Goal: Task Accomplishment & Management: Manage account settings

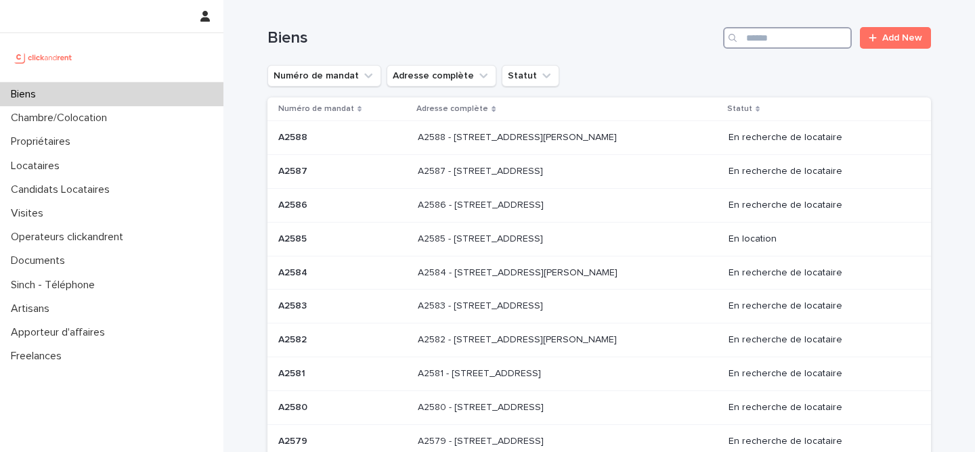
click at [786, 42] on input "Search" at bounding box center [787, 38] width 129 height 22
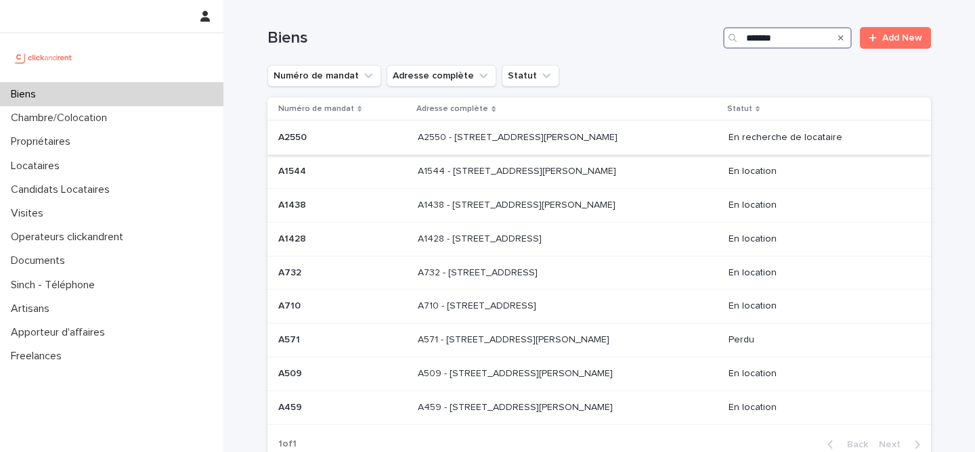
type input "*******"
click at [432, 148] on div "A2550 - [STREET_ADDRESS][GEOGRAPHIC_DATA][PERSON_NAME] A2550 - [STREET_ADDRESS]…" at bounding box center [568, 138] width 300 height 22
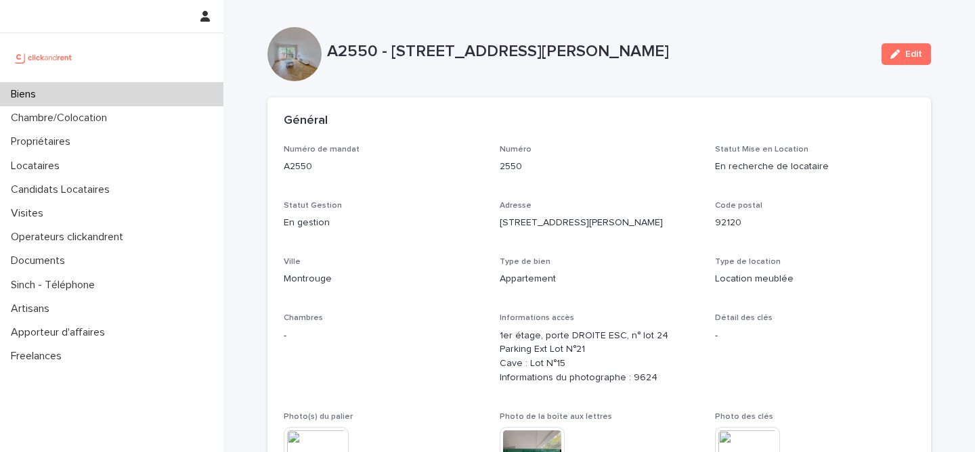
click at [344, 56] on p "A2550 - [STREET_ADDRESS][PERSON_NAME]" at bounding box center [599, 52] width 544 height 20
copy p "A2550"
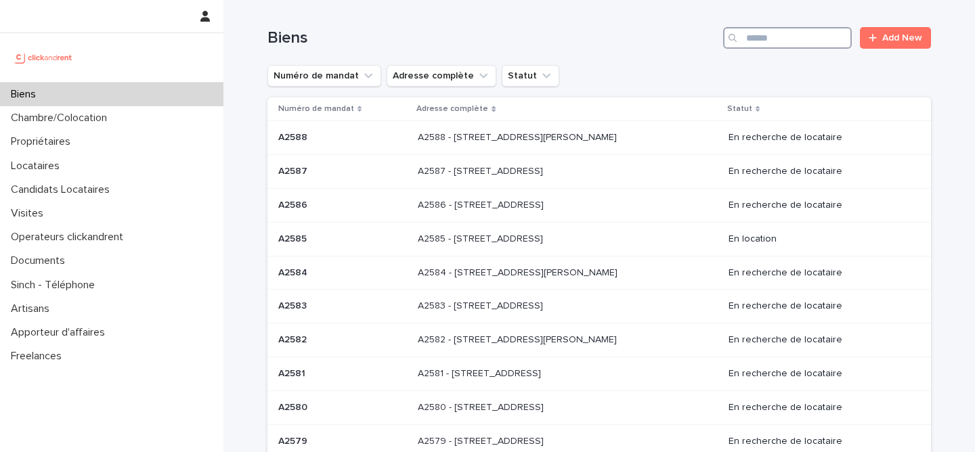
click at [788, 33] on input "Search" at bounding box center [787, 38] width 129 height 22
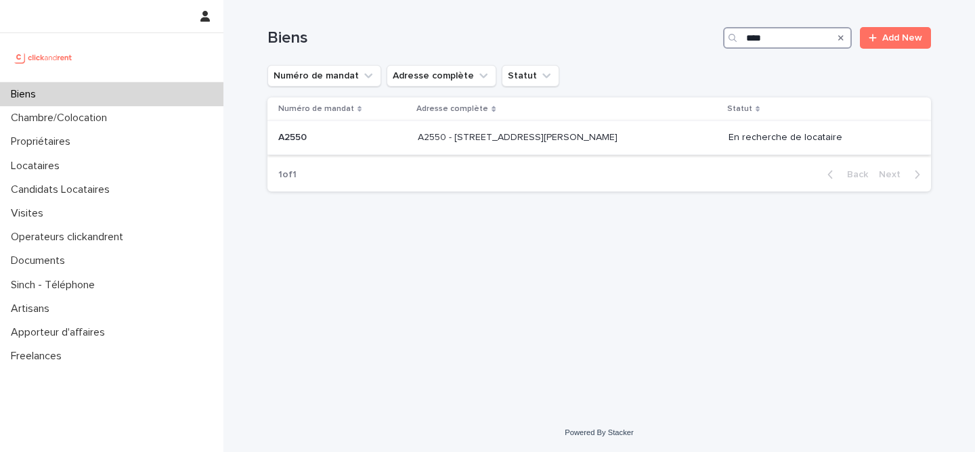
type input "****"
click at [413, 136] on td "A2550 - [STREET_ADDRESS][GEOGRAPHIC_DATA][PERSON_NAME] A2550 - [STREET_ADDRESS]…" at bounding box center [568, 138] width 311 height 34
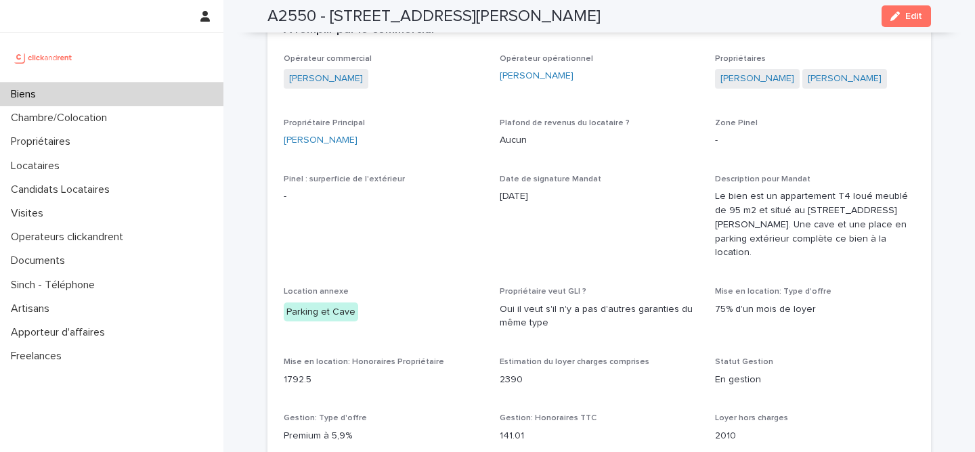
scroll to position [849, 0]
click at [574, 315] on p "Oui il veut s'il n'y a pas d'autres garanties du même type" at bounding box center [600, 315] width 200 height 28
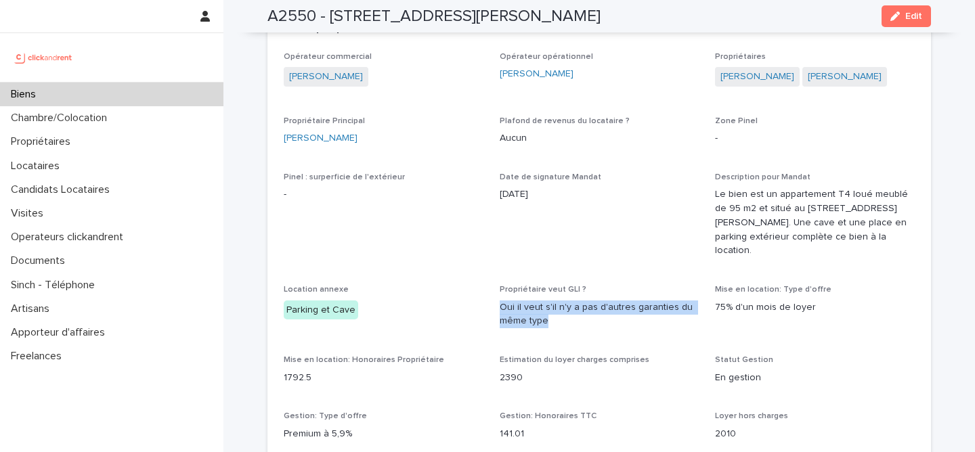
click at [574, 315] on p "Oui il veut s'il n'y a pas d'autres garanties du même type" at bounding box center [600, 315] width 200 height 28
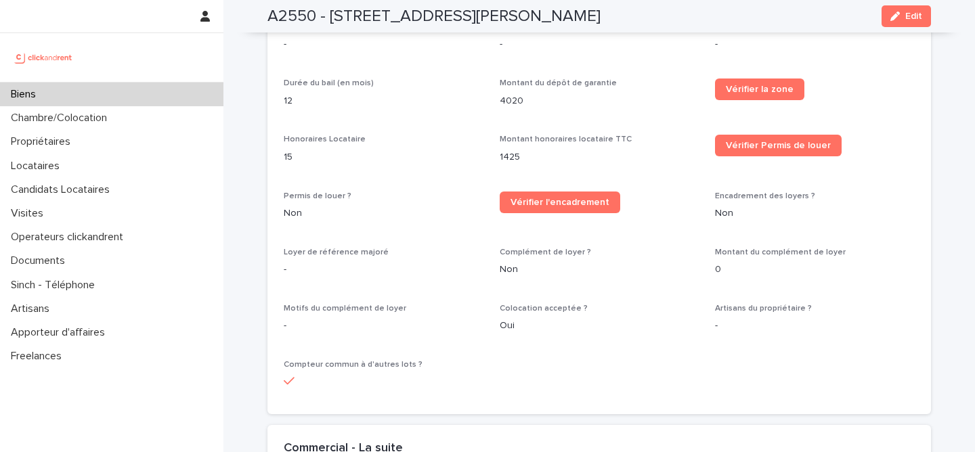
scroll to position [1626, 0]
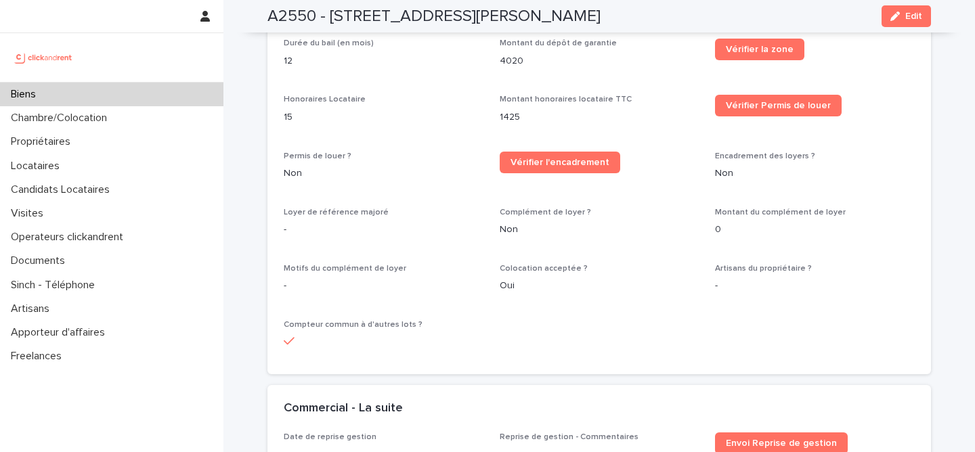
click at [540, 265] on span "Colocation acceptée ?" at bounding box center [544, 269] width 88 height 8
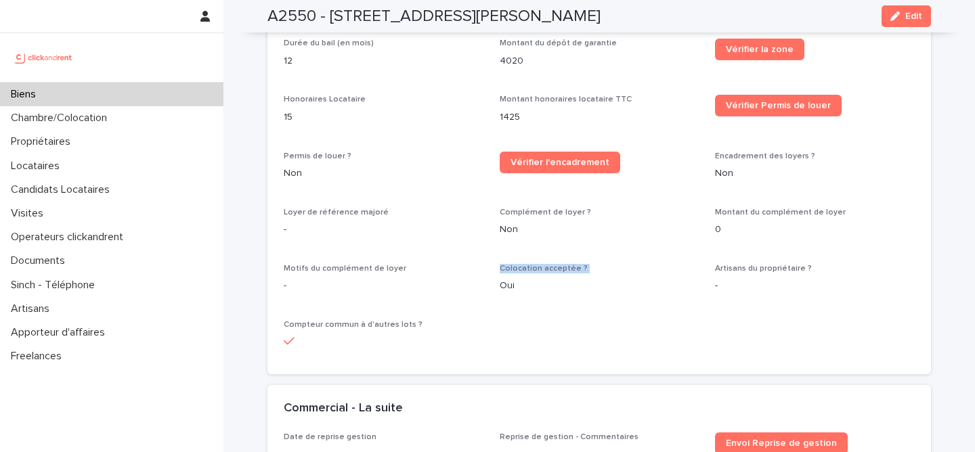
click at [540, 265] on span "Colocation acceptée ?" at bounding box center [544, 269] width 88 height 8
click at [519, 265] on span "Colocation acceptée ?" at bounding box center [544, 269] width 88 height 8
drag, startPoint x: 501, startPoint y: 260, endPoint x: 589, endPoint y: 259, distance: 88.7
click at [589, 264] on p "Colocation acceptée ?" at bounding box center [600, 268] width 200 height 9
drag, startPoint x: 496, startPoint y: 274, endPoint x: 513, endPoint y: 274, distance: 16.9
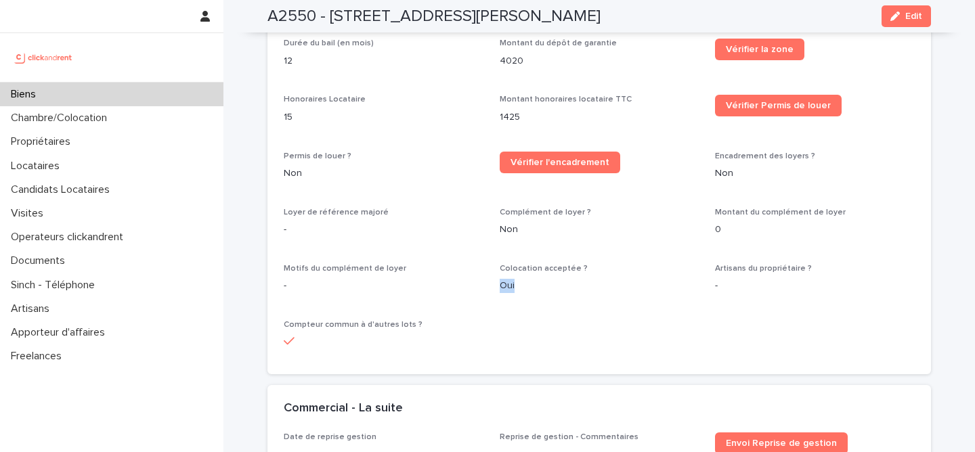
click at [509, 279] on p "Oui" at bounding box center [600, 286] width 200 height 14
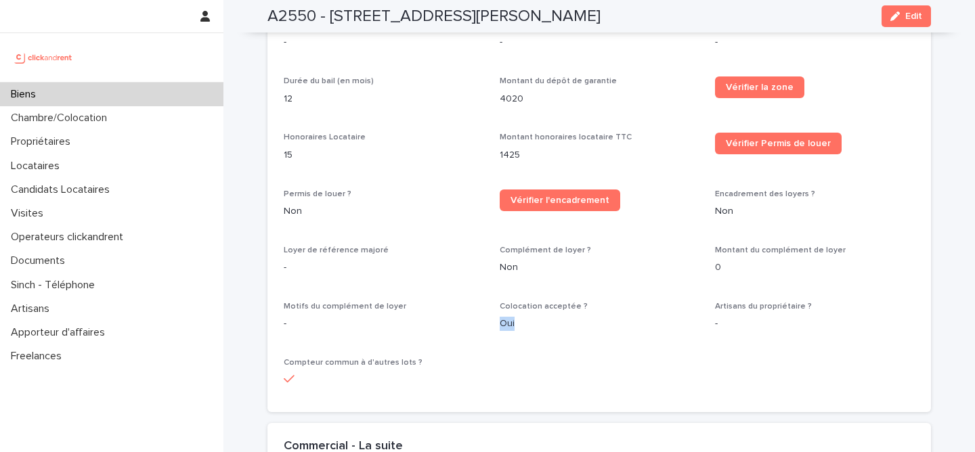
scroll to position [1590, 0]
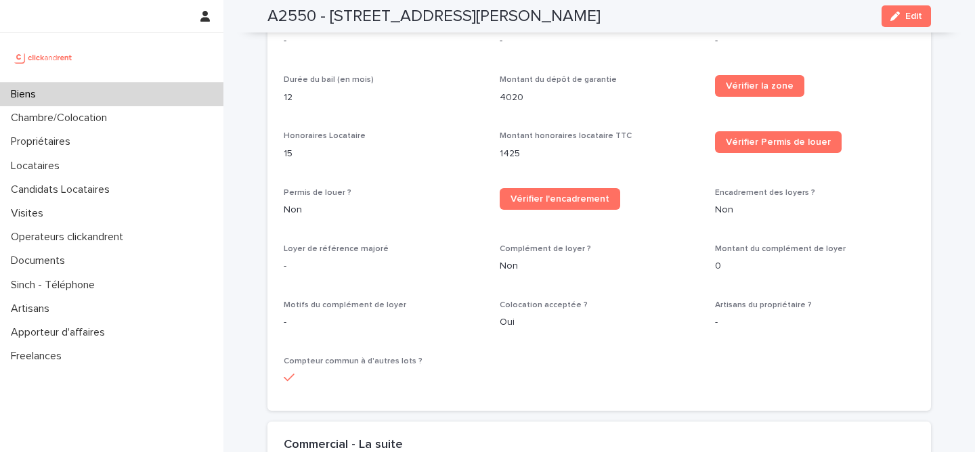
click at [505, 301] on p "Colocation acceptée ?" at bounding box center [600, 305] width 200 height 9
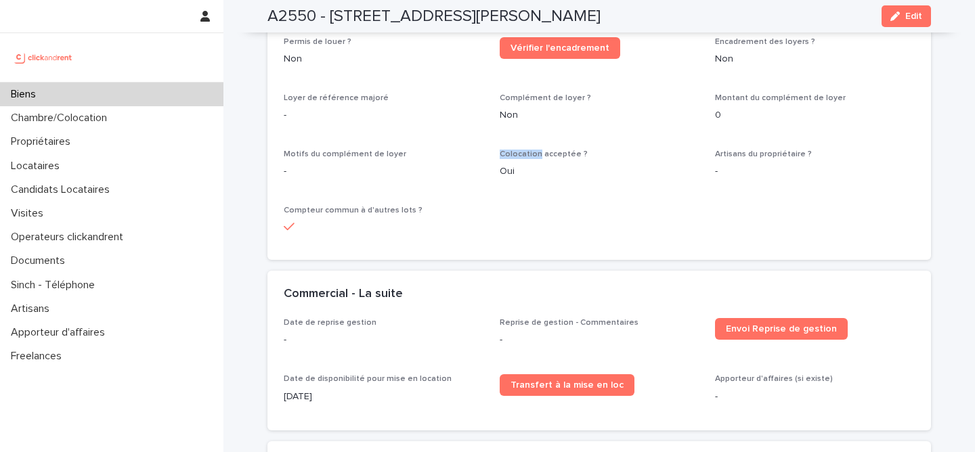
scroll to position [1758, 0]
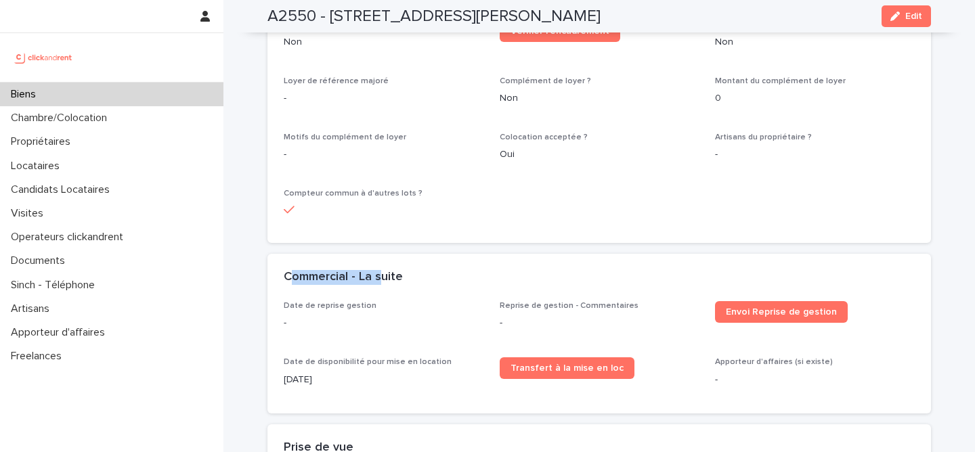
drag, startPoint x: 289, startPoint y: 274, endPoint x: 383, endPoint y: 274, distance: 94.8
click at [383, 274] on h2 "Commercial - La suite" at bounding box center [343, 277] width 119 height 15
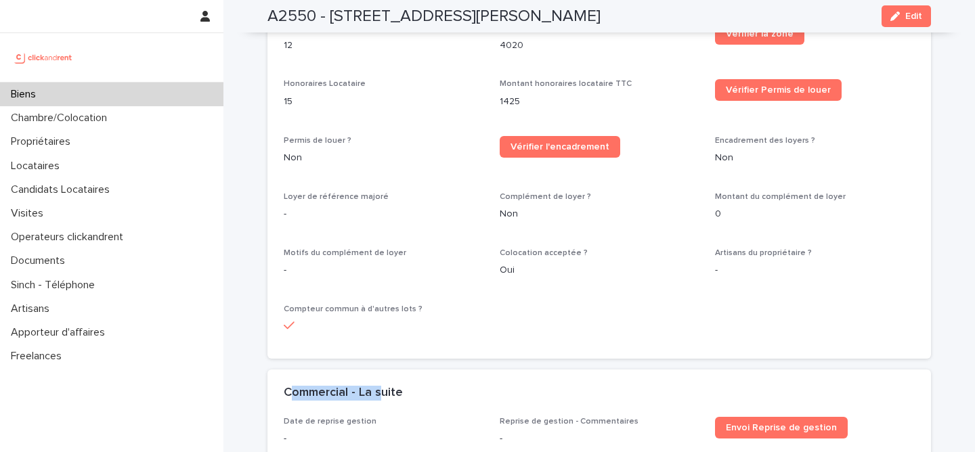
scroll to position [1634, 0]
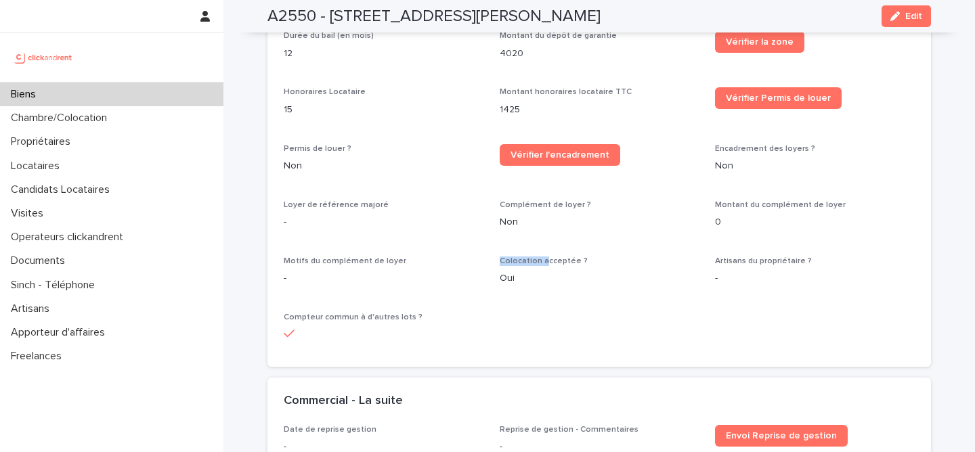
drag, startPoint x: 501, startPoint y: 247, endPoint x: 627, endPoint y: 263, distance: 127.7
click at [627, 263] on div "Colocation acceptée ? Oui" at bounding box center [600, 277] width 200 height 40
click at [584, 257] on p "Colocation acceptée ?" at bounding box center [600, 261] width 200 height 9
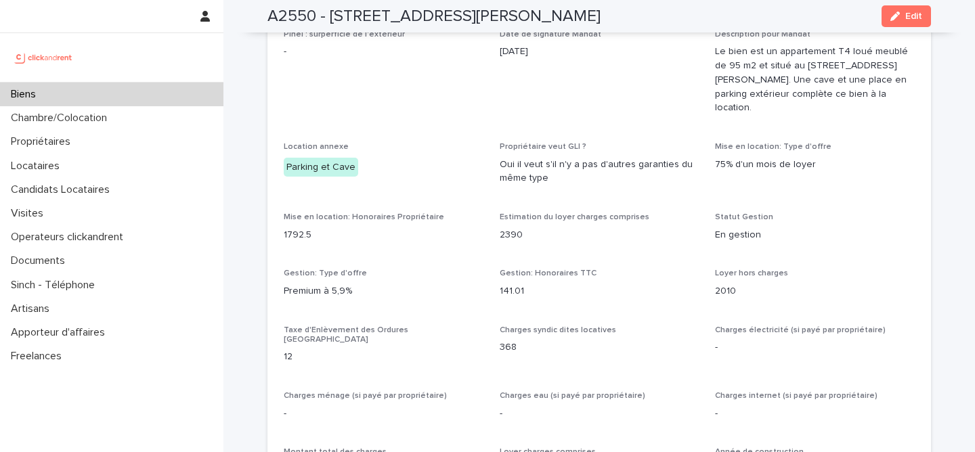
scroll to position [992, 0]
drag, startPoint x: 522, startPoint y: 163, endPoint x: 558, endPoint y: 163, distance: 36.6
click at [557, 163] on p "Oui il veut s'il n'y a pas d'autres garanties du même type" at bounding box center [600, 171] width 200 height 28
click at [558, 163] on p "Oui il veut s'il n'y a pas d'autres garanties du même type" at bounding box center [600, 171] width 200 height 28
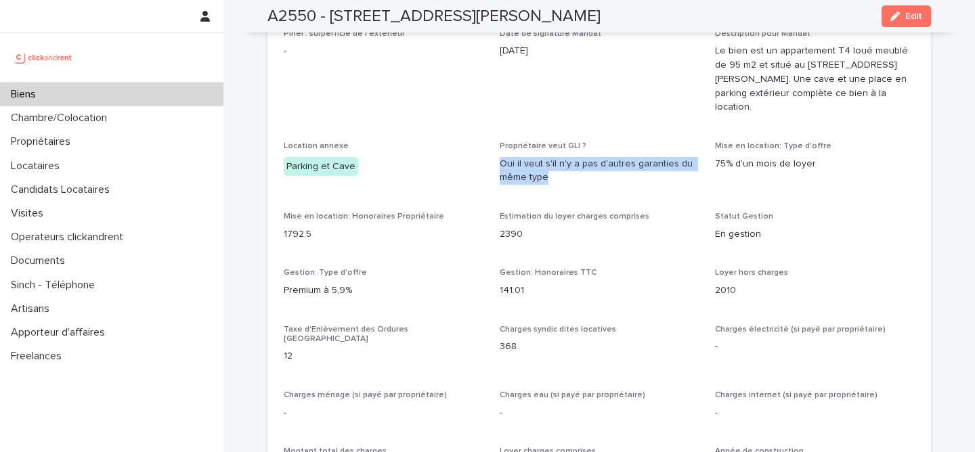
click at [558, 163] on p "Oui il veut s'il n'y a pas d'autres garanties du même type" at bounding box center [600, 171] width 200 height 28
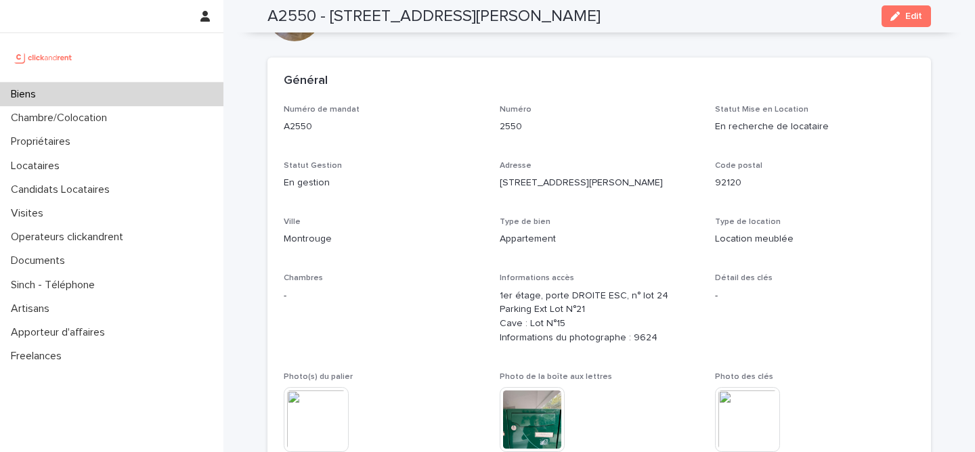
scroll to position [0, 0]
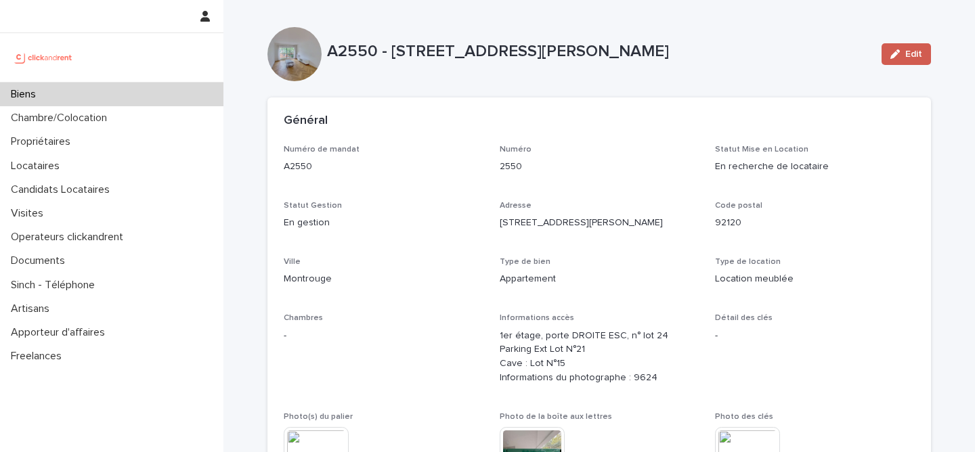
click at [902, 55] on div "button" at bounding box center [898, 53] width 15 height 9
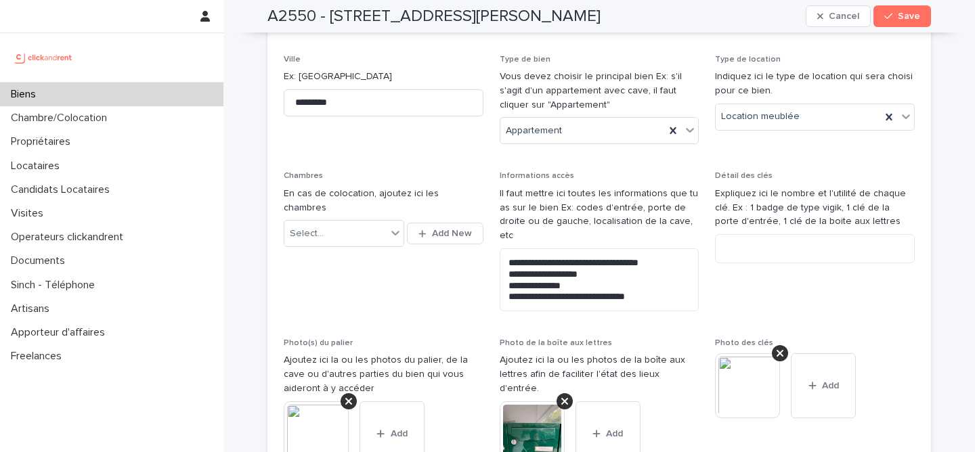
scroll to position [505, 0]
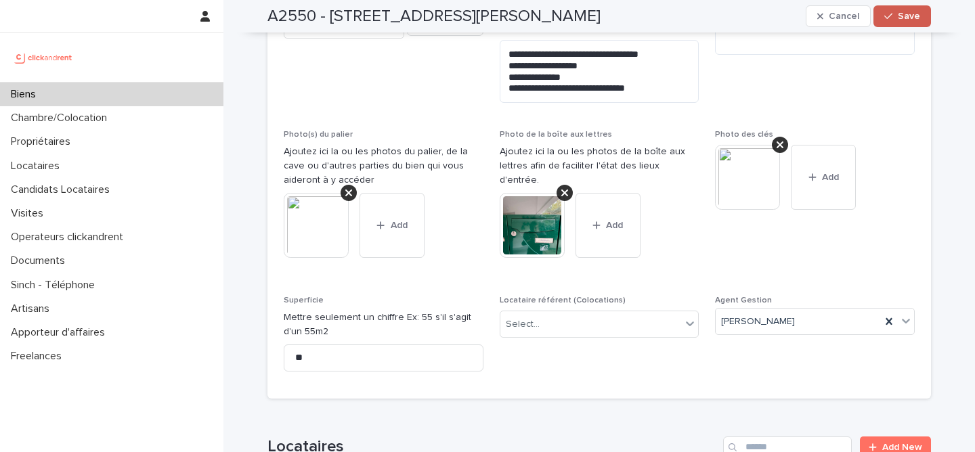
click at [909, 24] on button "Save" at bounding box center [903, 16] width 58 height 22
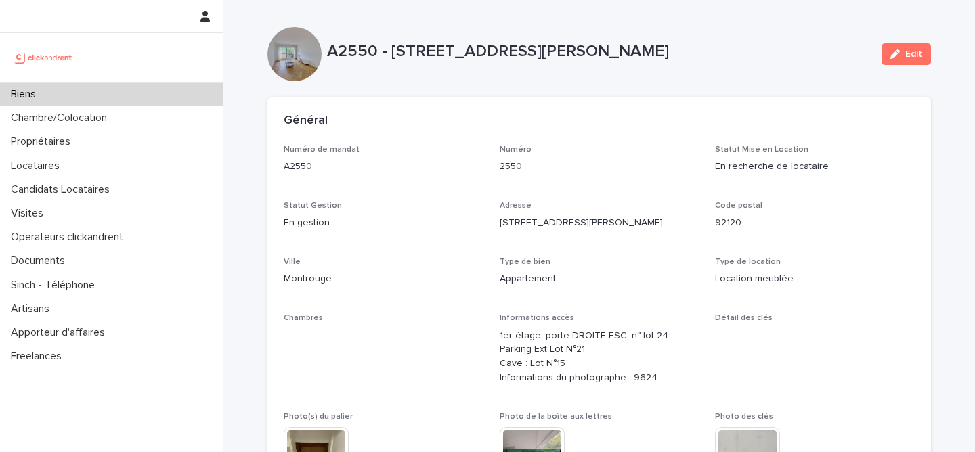
scroll to position [14, 0]
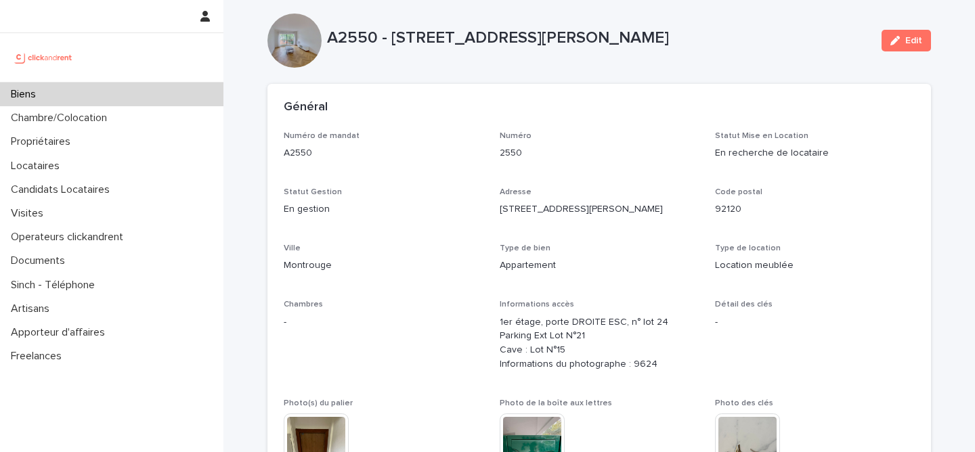
click at [360, 30] on p "A2550 - [STREET_ADDRESS][PERSON_NAME]" at bounding box center [599, 38] width 544 height 20
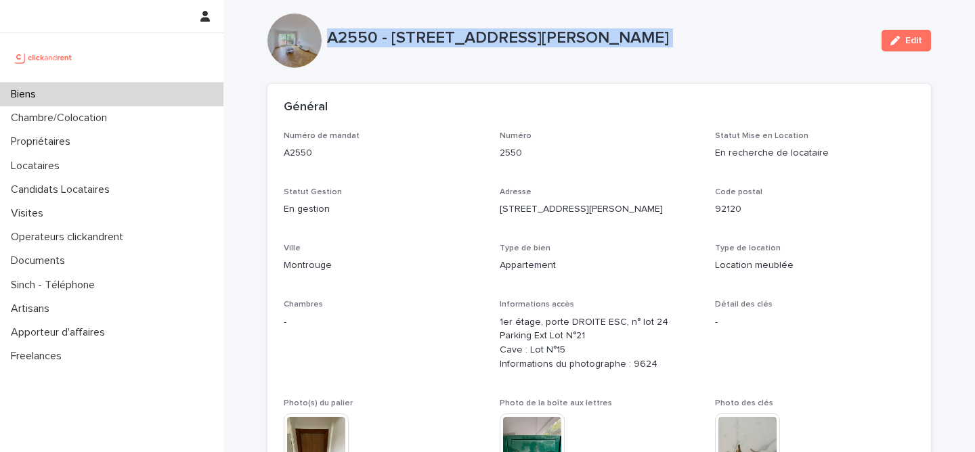
click at [360, 30] on p "A2550 - [STREET_ADDRESS][PERSON_NAME]" at bounding box center [599, 38] width 544 height 20
